Goal: Use online tool/utility: Utilize a website feature to perform a specific function

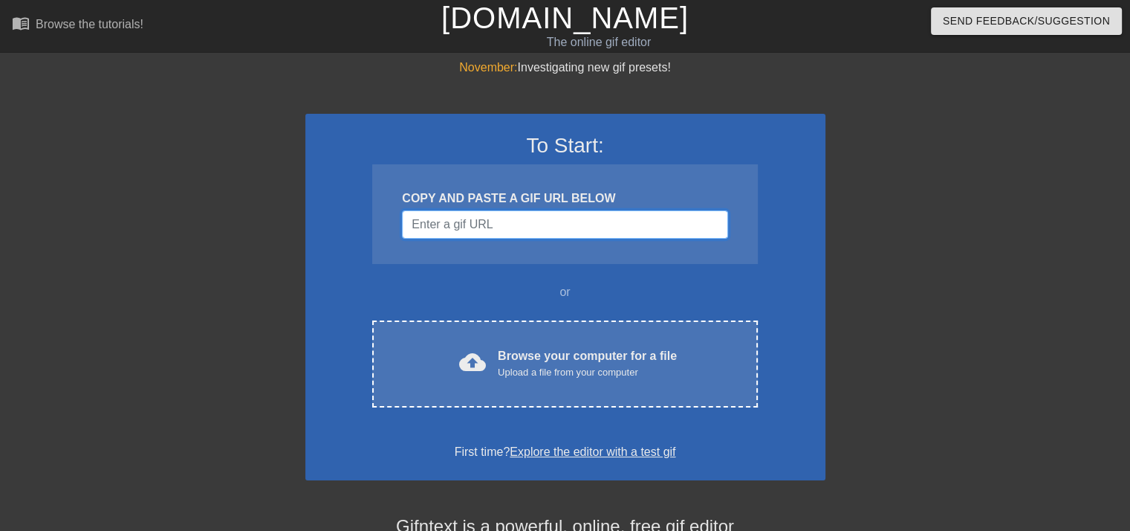
click at [551, 218] on input "Username" at bounding box center [565, 224] width 326 height 28
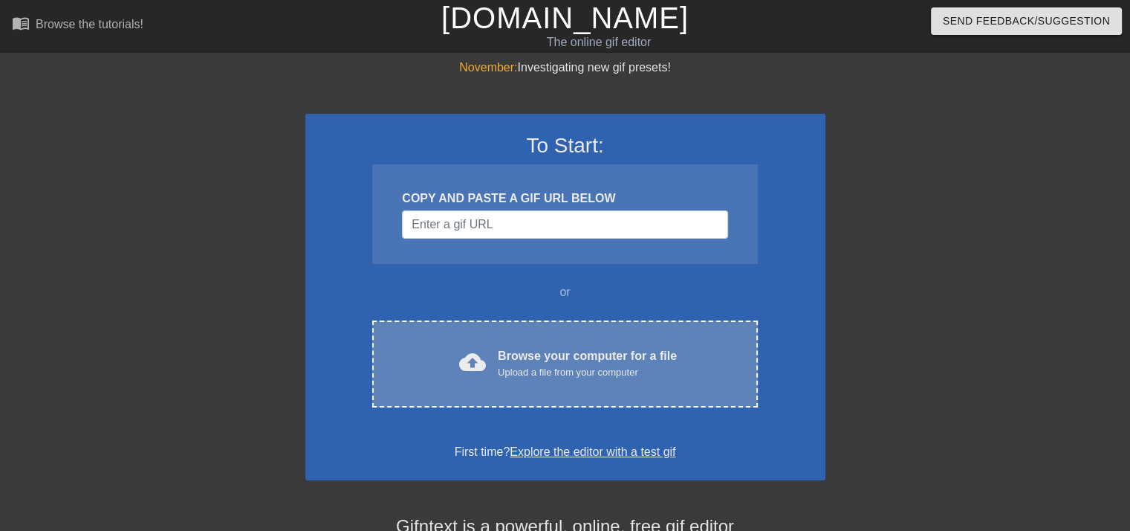
click at [479, 363] on span "cloud_upload" at bounding box center [472, 362] width 27 height 27
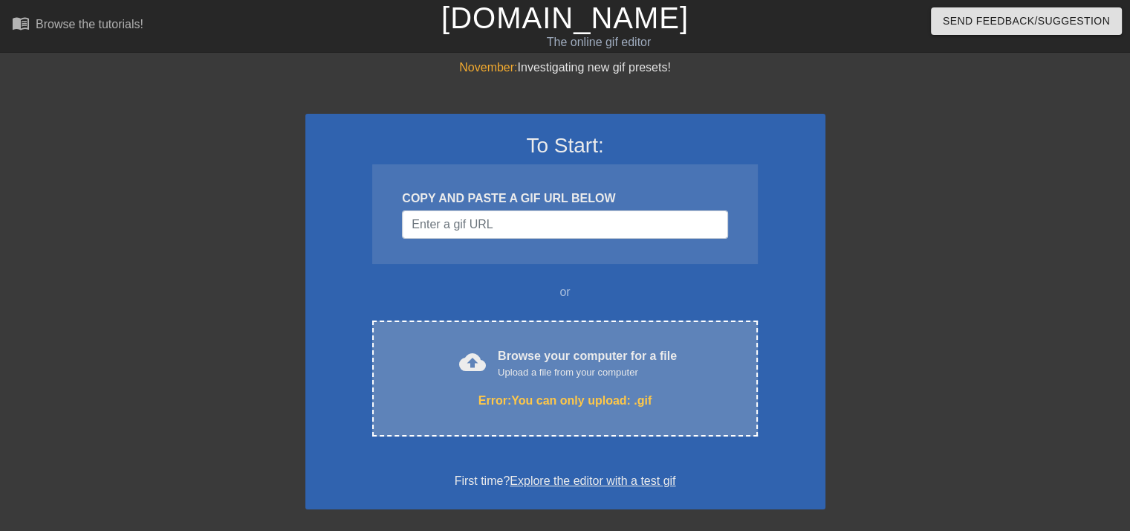
click at [638, 374] on div "Upload a file from your computer" at bounding box center [587, 372] width 179 height 15
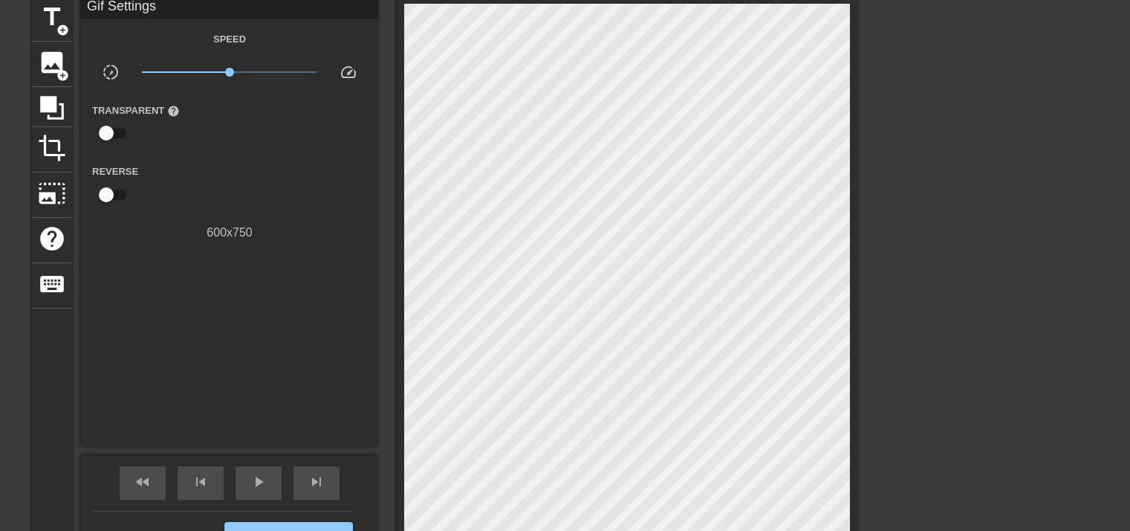
scroll to position [54, 0]
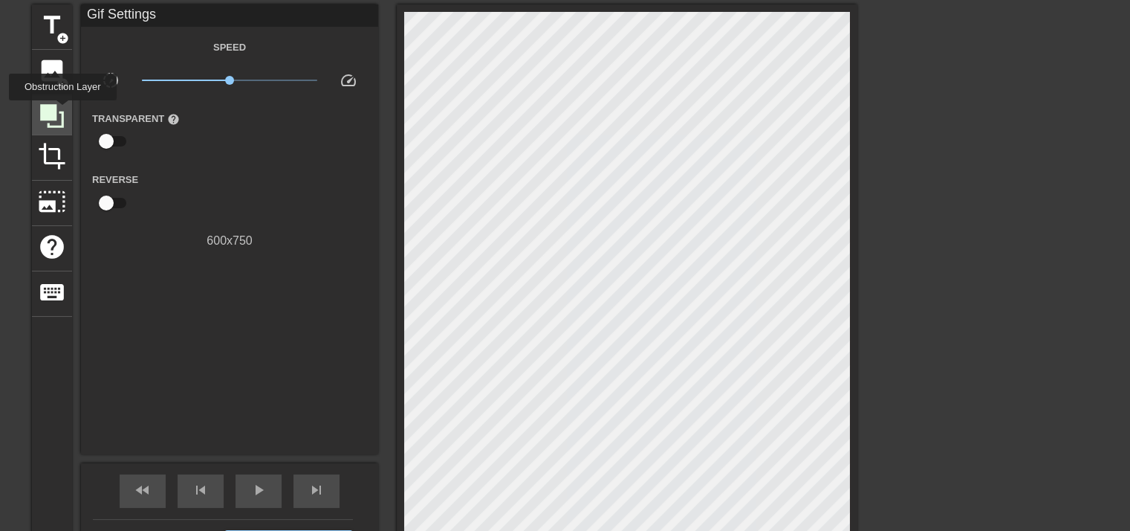
click at [62, 111] on icon at bounding box center [52, 116] width 24 height 24
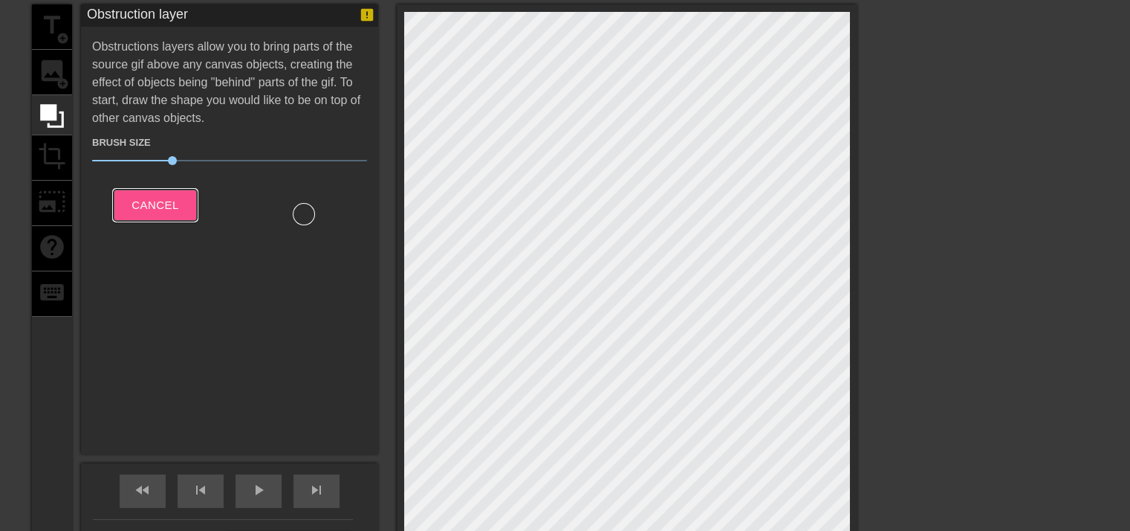
click at [162, 190] on button "Cancel" at bounding box center [155, 205] width 82 height 31
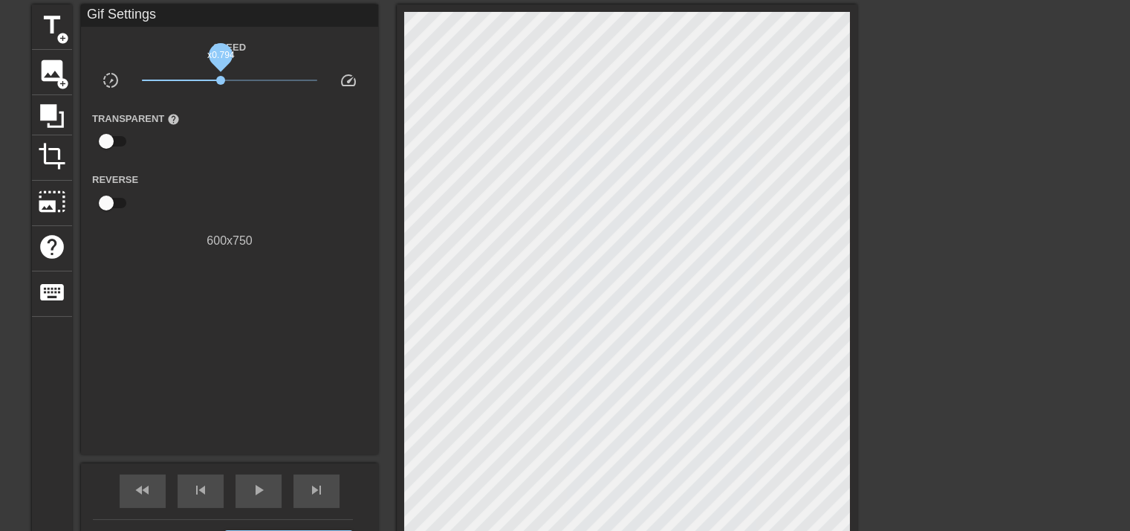
drag, startPoint x: 230, startPoint y: 78, endPoint x: 220, endPoint y: 82, distance: 10.6
click at [220, 82] on span "x0.794" at bounding box center [220, 80] width 9 height 9
click at [51, 208] on span "photo_size_select_large" at bounding box center [52, 201] width 28 height 28
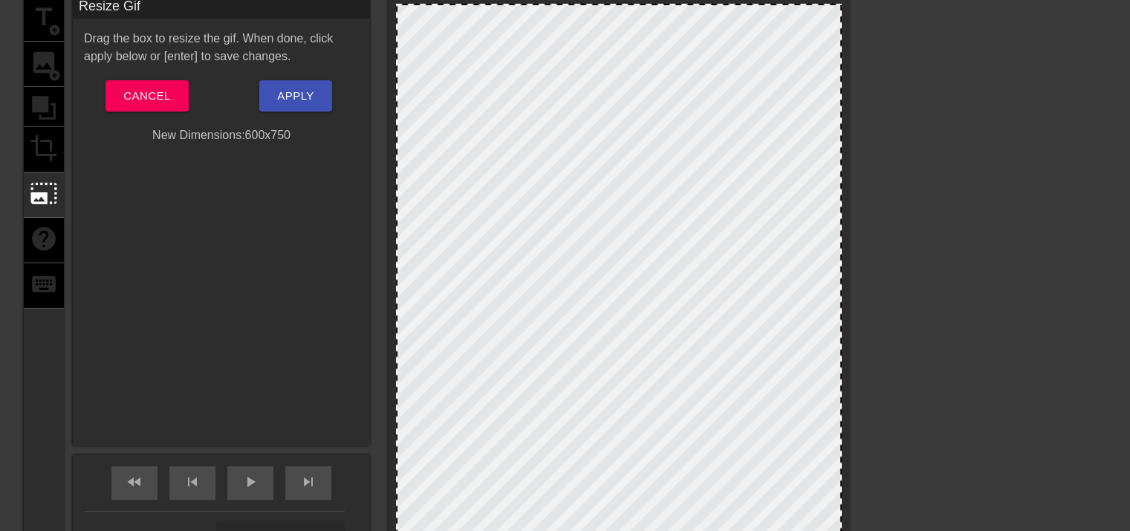
scroll to position [51, 9]
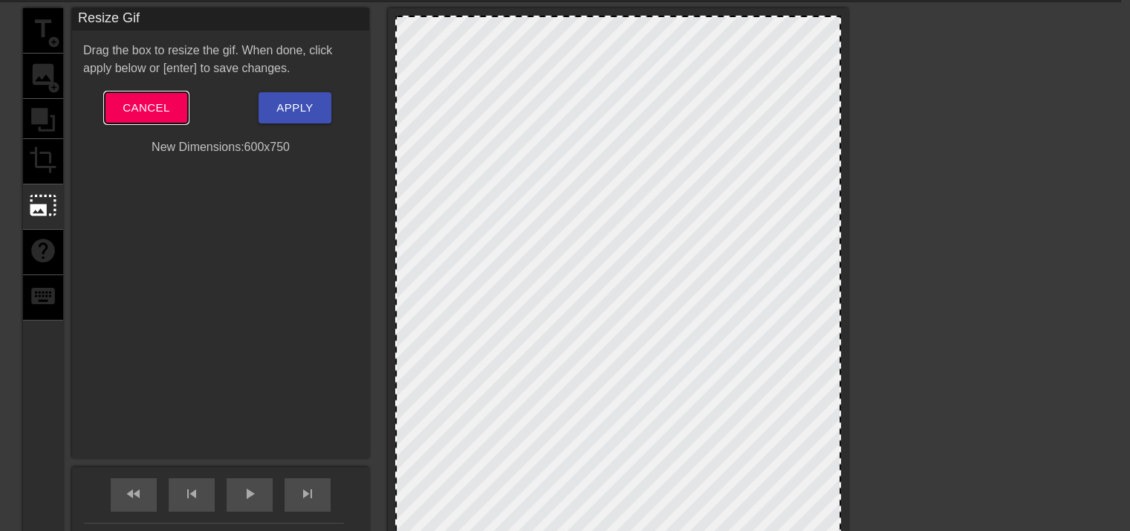
click at [178, 118] on button "Cancel" at bounding box center [146, 107] width 82 height 31
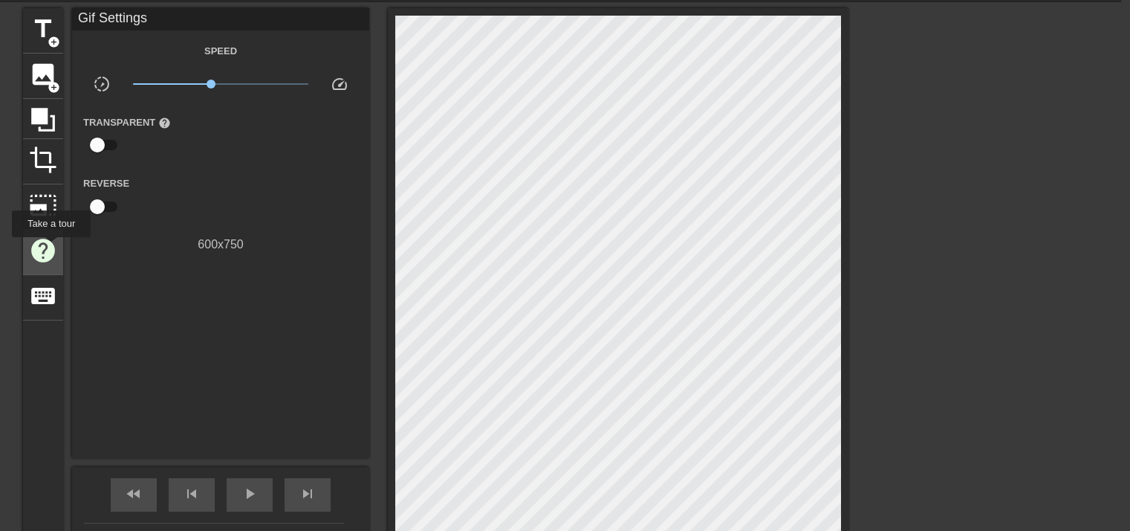
click at [51, 247] on span "help" at bounding box center [43, 250] width 28 height 28
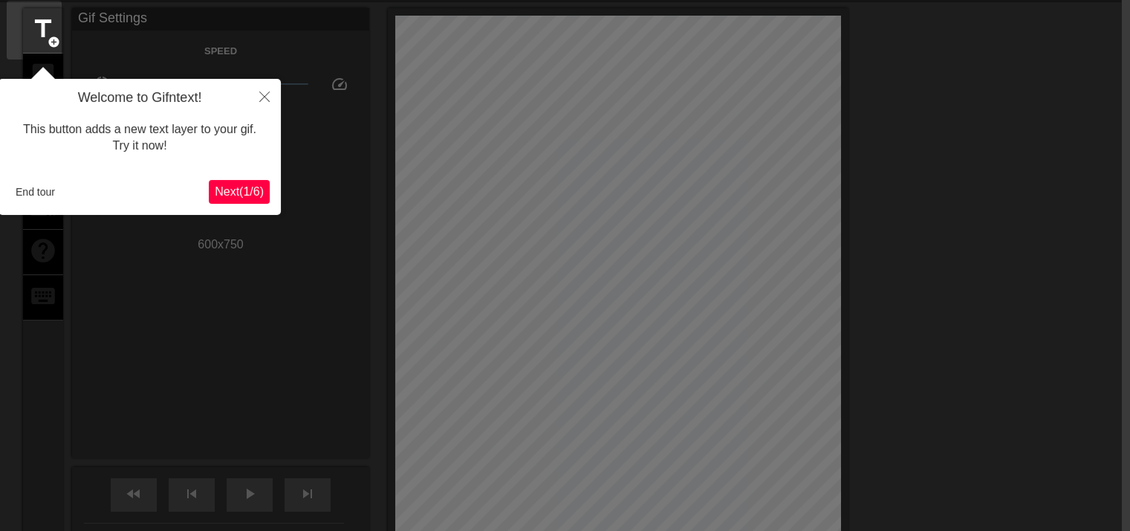
scroll to position [36, 9]
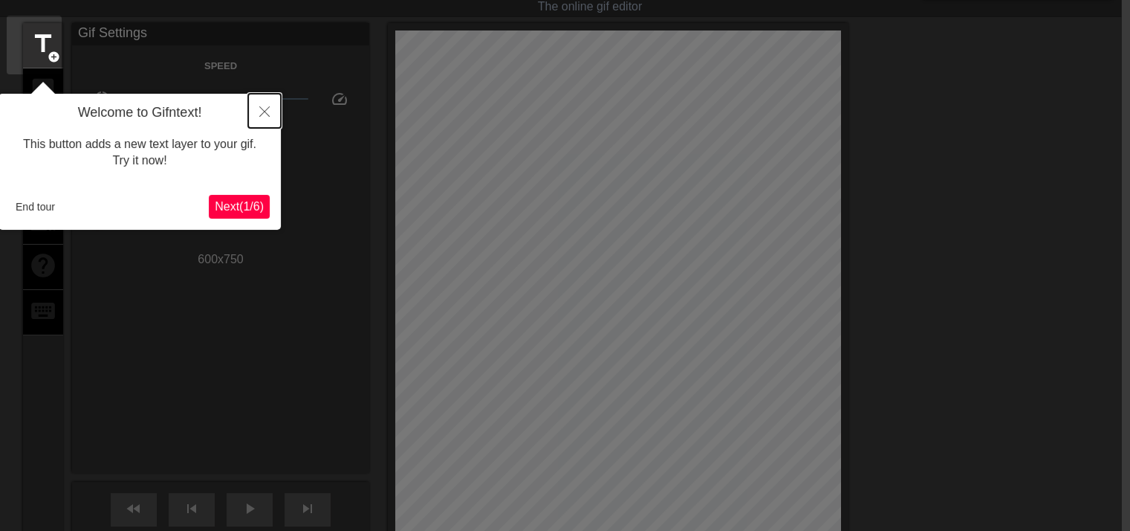
click at [259, 114] on button "Close" at bounding box center [264, 111] width 33 height 34
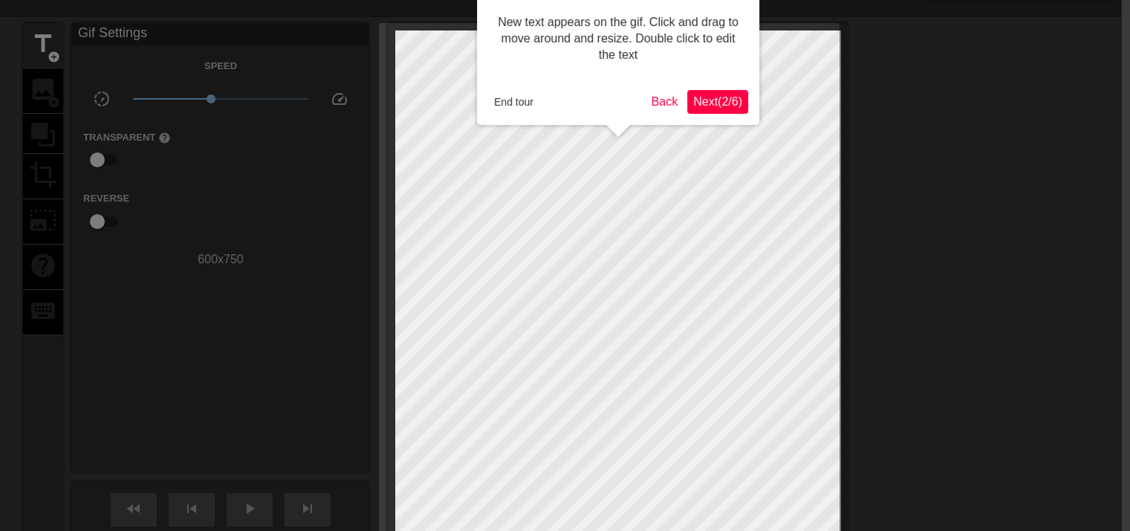
scroll to position [0, 9]
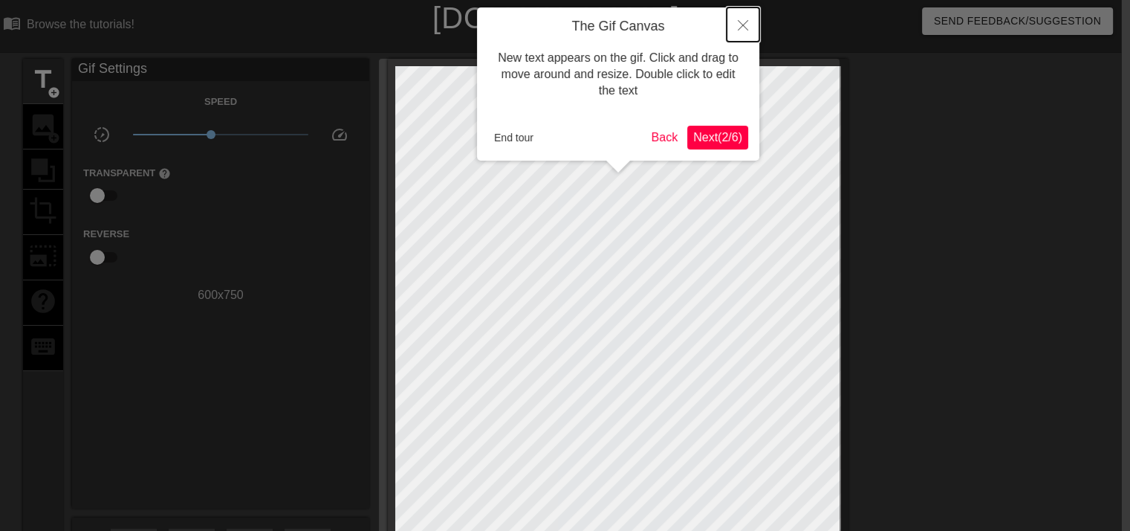
click at [738, 22] on icon "Close" at bounding box center [743, 25] width 10 height 10
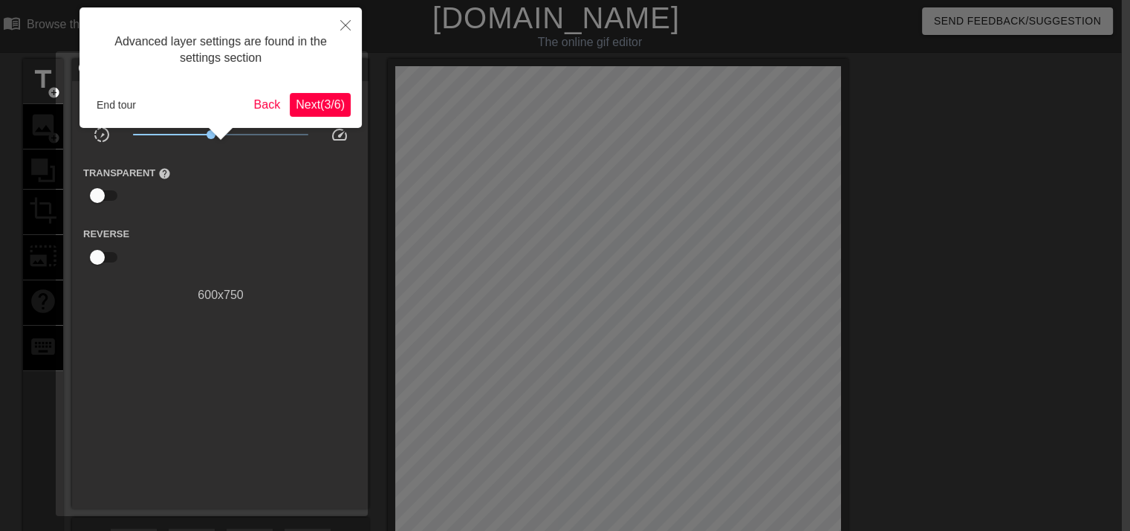
scroll to position [36, 9]
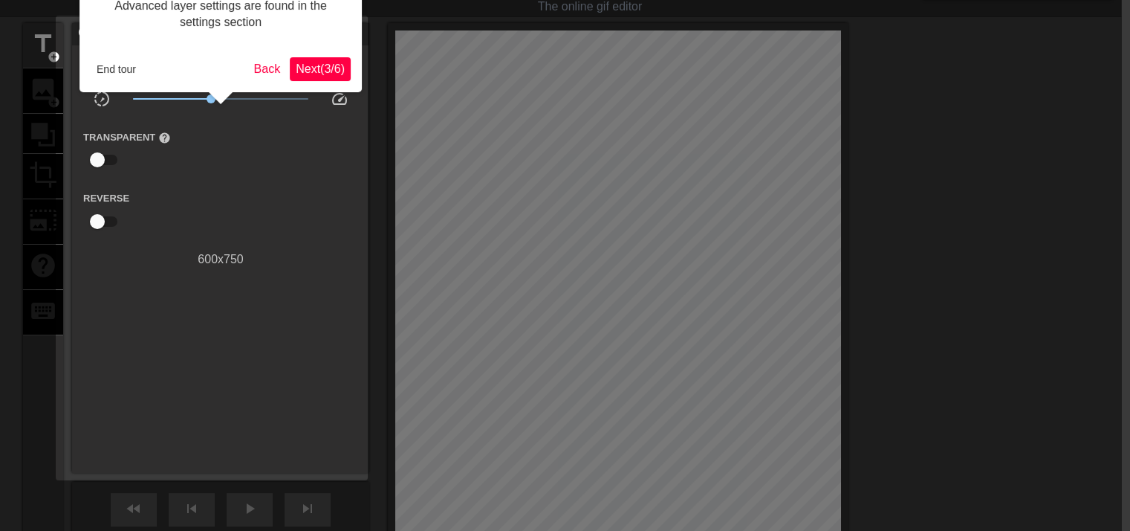
click at [316, 78] on button "Next ( 3 / 6 )" at bounding box center [320, 69] width 61 height 24
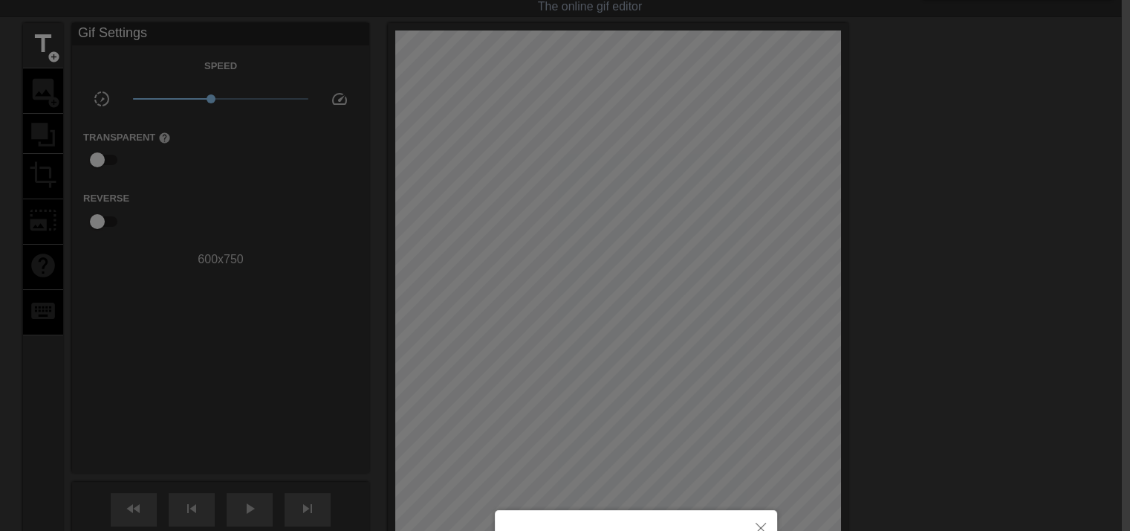
scroll to position [265, 9]
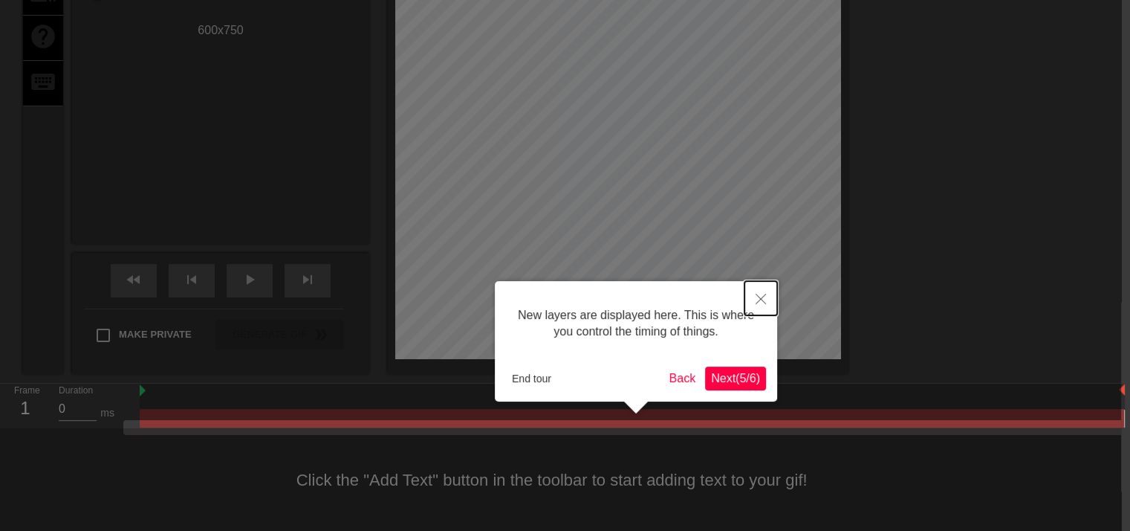
click at [758, 299] on icon "Close" at bounding box center [761, 299] width 10 height 10
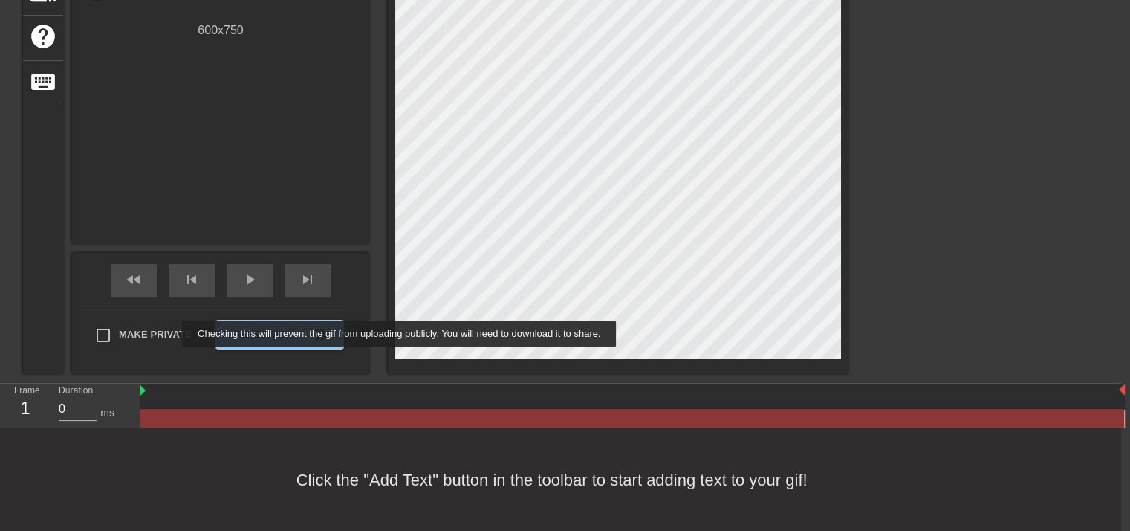
click at [172, 334] on span "Make Private" at bounding box center [155, 334] width 73 height 15
click at [119, 334] on input "Make Private" at bounding box center [103, 335] width 31 height 31
checkbox input "true"
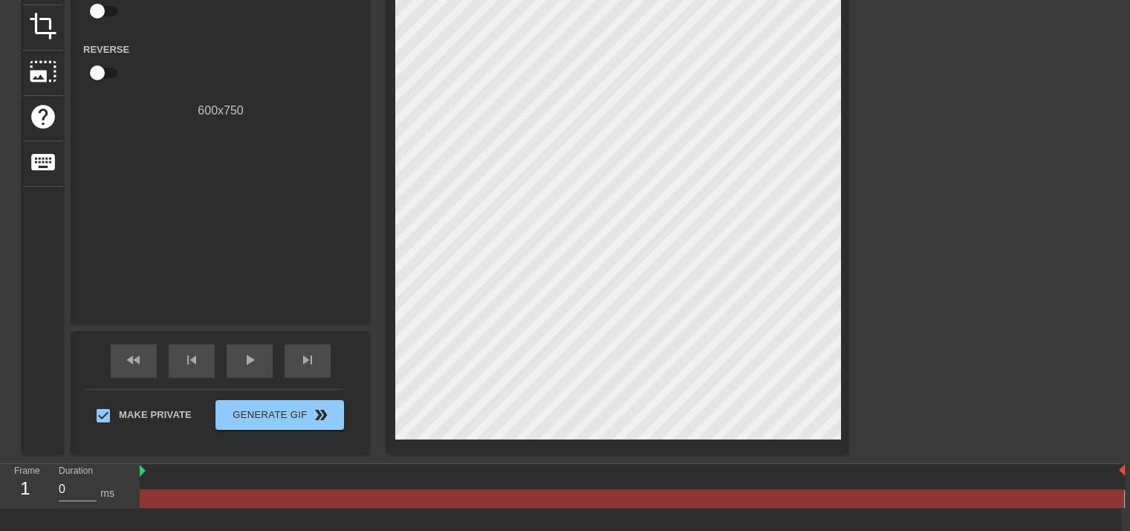
scroll to position [185, 9]
